Goal: Find contact information: Find contact information

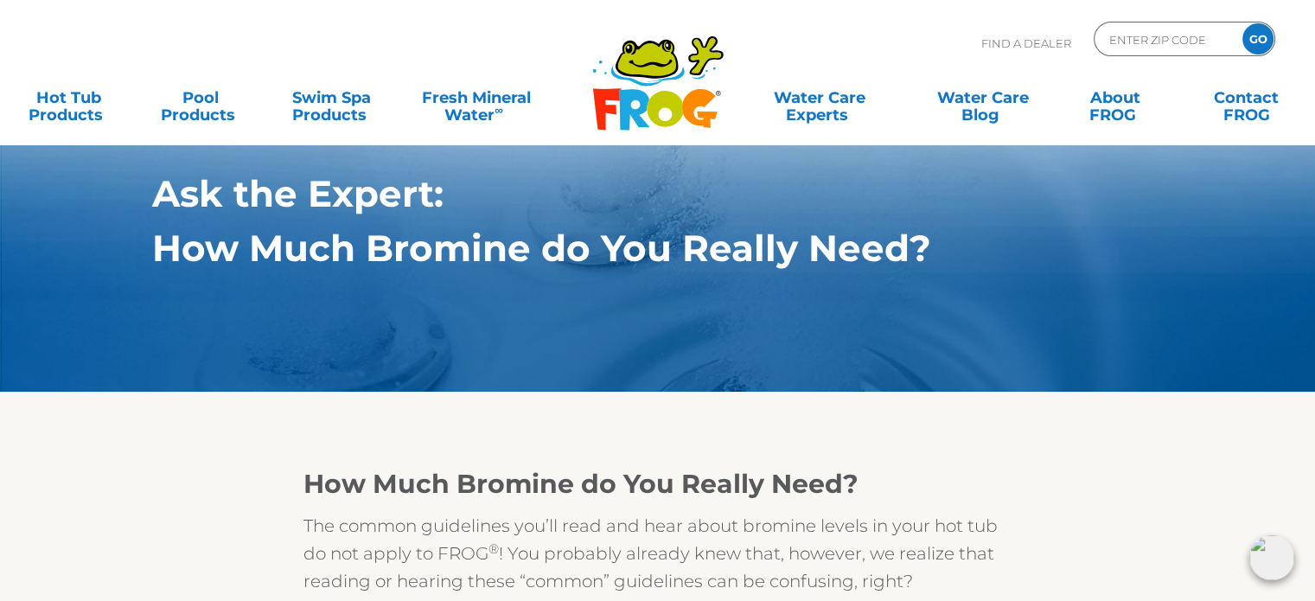
click at [1275, 560] on img at bounding box center [1272, 557] width 45 height 45
click at [713, 234] on h1 "How Much Bromine do You Really Need?" at bounding box center [617, 248] width 931 height 42
click at [217, 418] on div at bounding box center [658, 430] width 1064 height 35
click at [1245, 109] on link "Contact FROG" at bounding box center [1247, 97] width 102 height 35
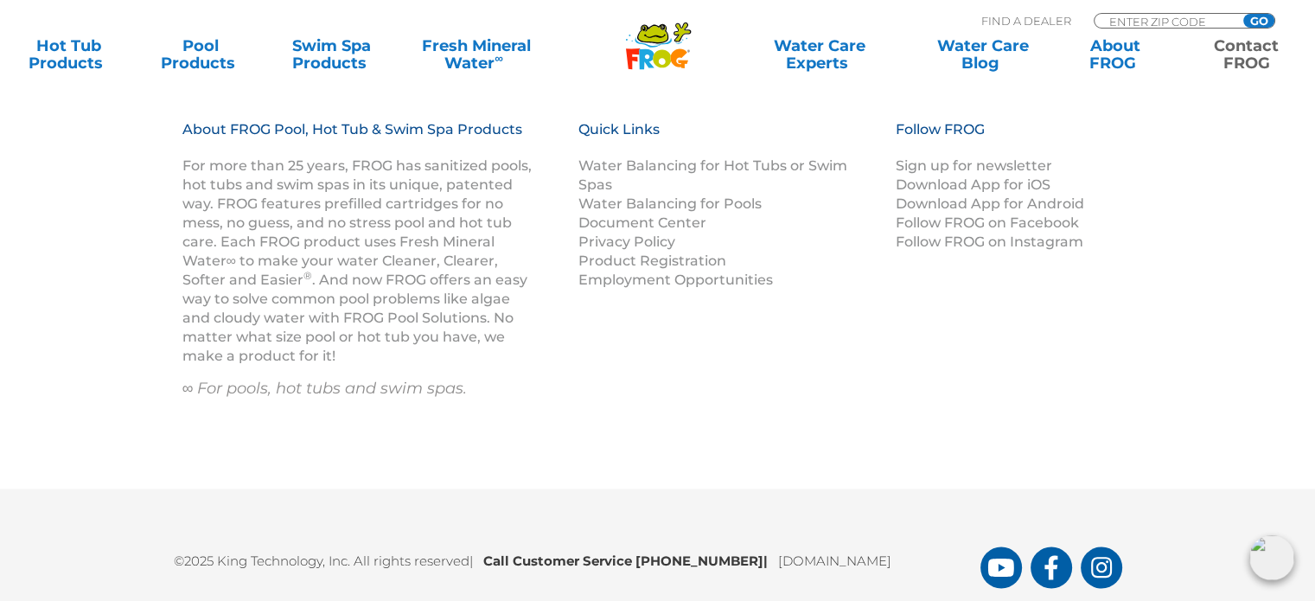
scroll to position [2735, 0]
